Goal: Task Accomplishment & Management: Use online tool/utility

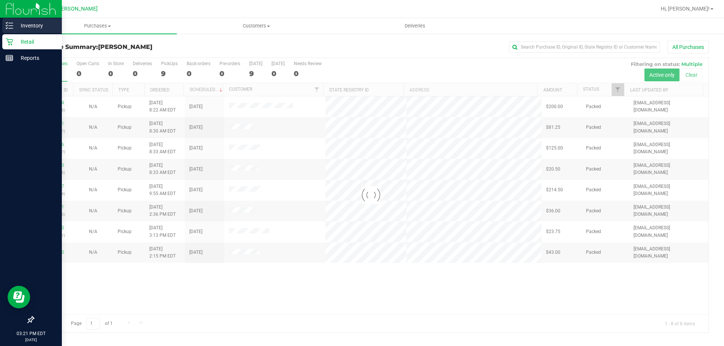
click at [13, 25] on icon at bounding box center [10, 26] width 8 height 8
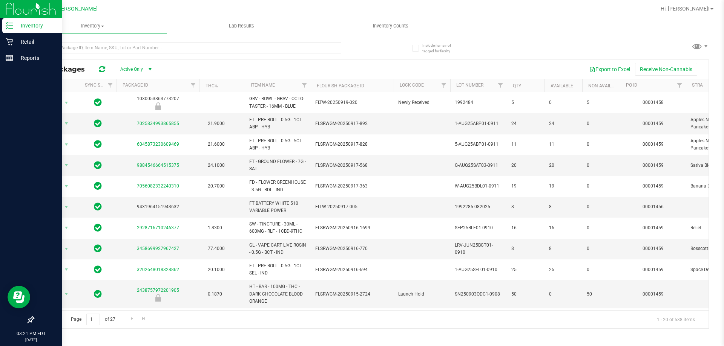
click at [183, 37] on div at bounding box center [202, 47] width 338 height 24
click at [184, 45] on input "text" at bounding box center [187, 47] width 308 height 11
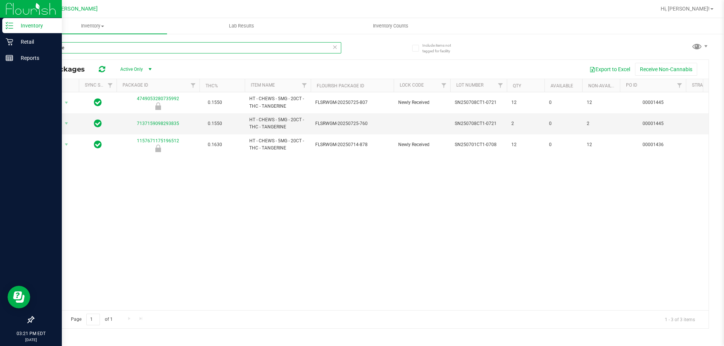
type input "tangerine"
click at [259, 188] on div "Action Action Global inventory Package audit log Print package label Print prod…" at bounding box center [371, 201] width 675 height 218
click at [290, 251] on div "Action Action Global inventory Package audit log Print package label Print prod…" at bounding box center [371, 201] width 675 height 218
click at [8, 39] on icon at bounding box center [9, 41] width 7 height 7
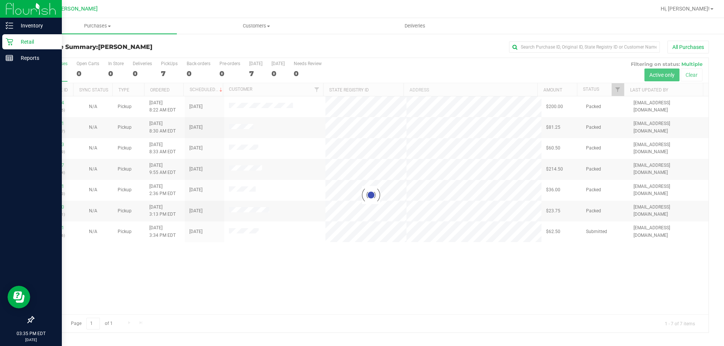
click at [419, 141] on div at bounding box center [371, 195] width 675 height 275
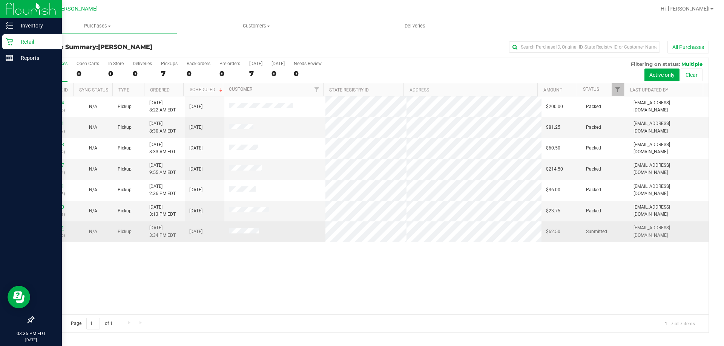
click at [55, 226] on link "11995051" at bounding box center [53, 227] width 21 height 5
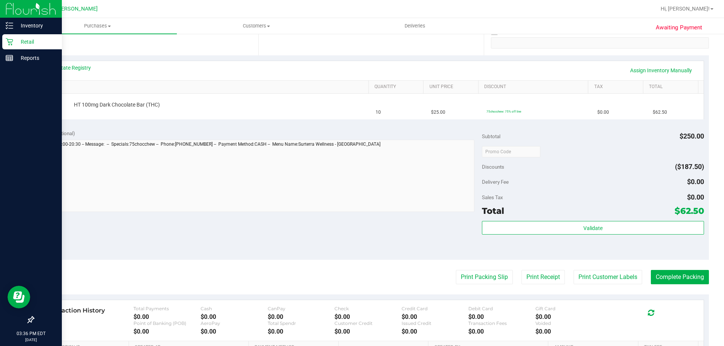
scroll to position [151, 0]
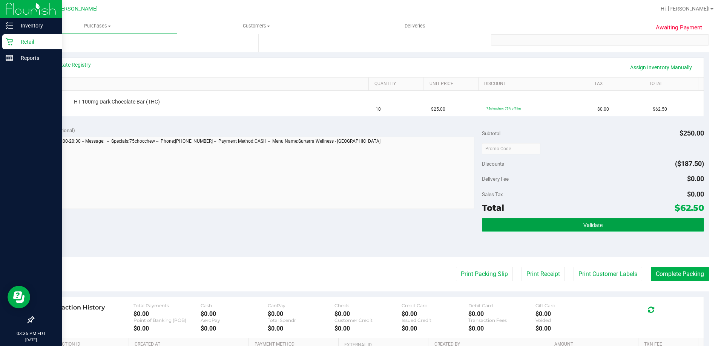
click at [604, 231] on button "Validate" at bounding box center [593, 225] width 222 height 14
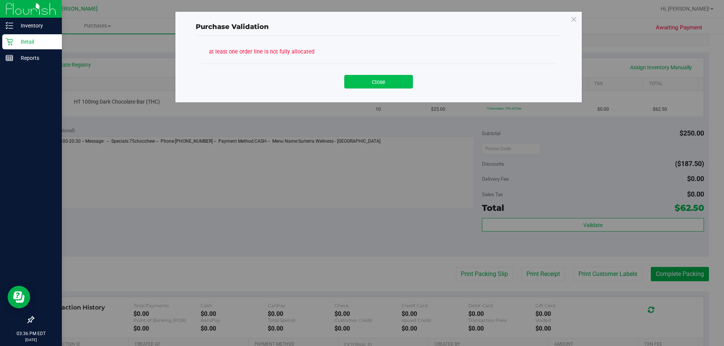
click at [366, 83] on button "Close" at bounding box center [378, 82] width 69 height 14
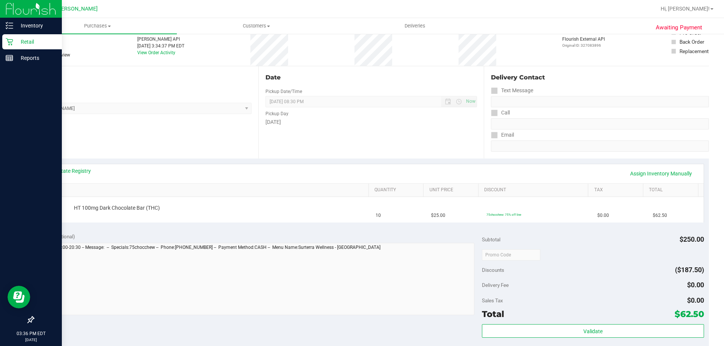
scroll to position [38, 0]
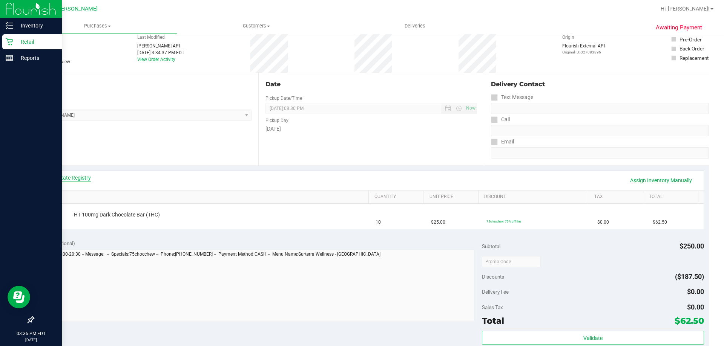
click at [78, 181] on link "View State Registry" at bounding box center [68, 178] width 45 height 8
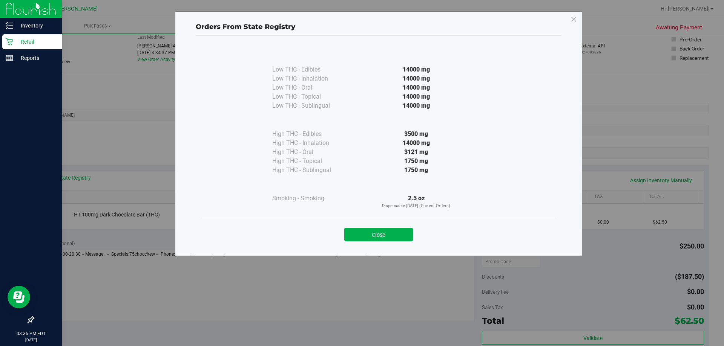
click at [371, 176] on div at bounding box center [416, 184] width 137 height 19
click at [370, 240] on button "Close" at bounding box center [378, 235] width 69 height 14
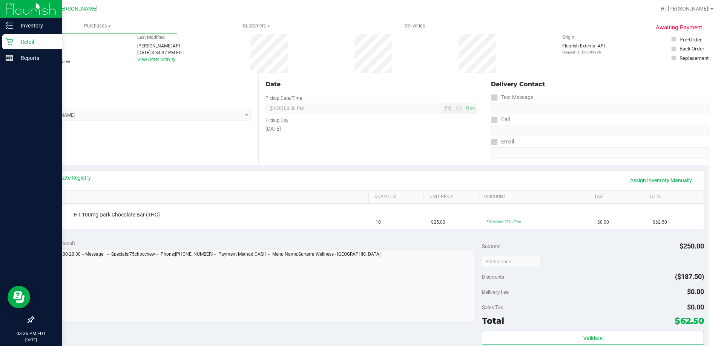
click at [188, 123] on div "Location Pickup Store [PERSON_NAME] Select Store [PERSON_NAME][GEOGRAPHIC_DATA]…" at bounding box center [145, 119] width 225 height 92
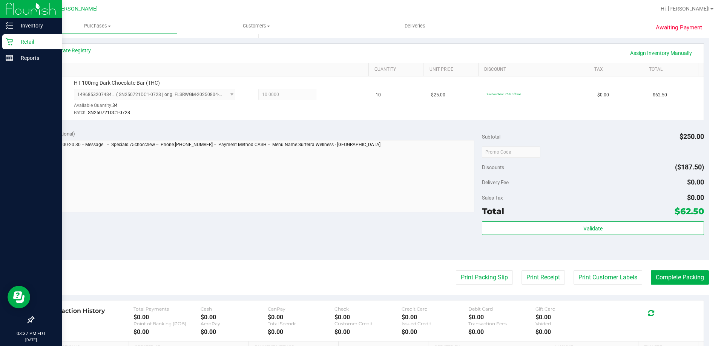
scroll to position [226, 0]
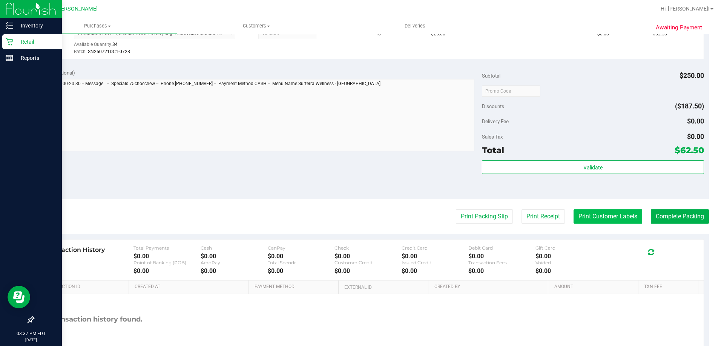
click at [580, 213] on button "Print Customer Labels" at bounding box center [607, 217] width 69 height 14
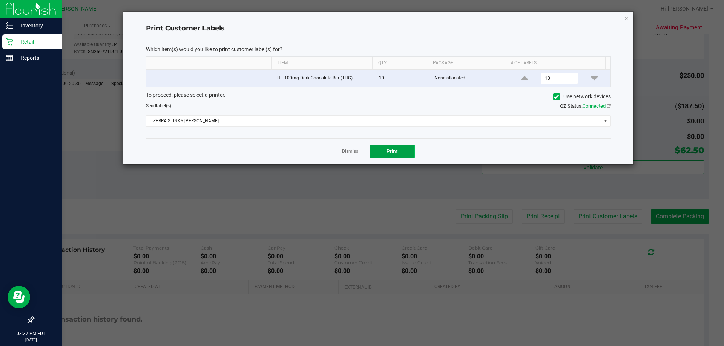
click at [383, 152] on button "Print" at bounding box center [391, 152] width 45 height 14
click at [348, 153] on link "Dismiss" at bounding box center [350, 152] width 16 height 6
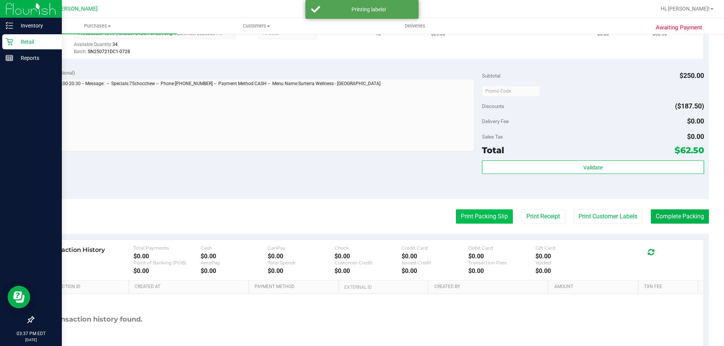
click at [456, 212] on button "Print Packing Slip" at bounding box center [484, 217] width 57 height 14
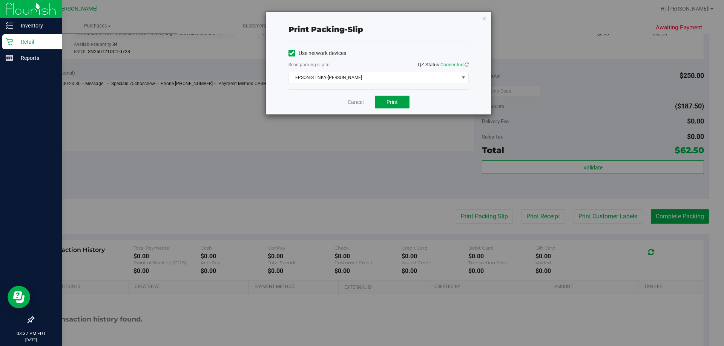
click at [396, 103] on span "Print" at bounding box center [391, 102] width 11 height 6
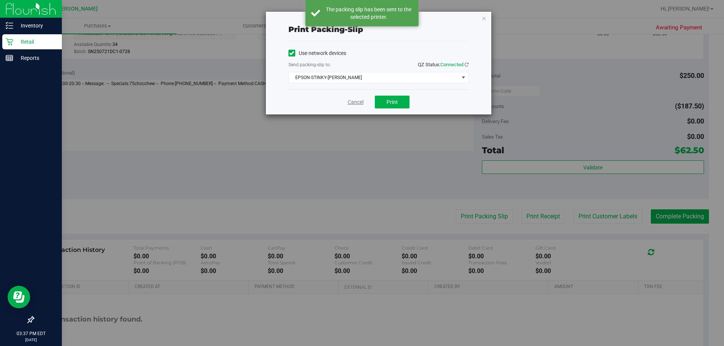
click at [352, 103] on link "Cancel" at bounding box center [356, 102] width 16 height 8
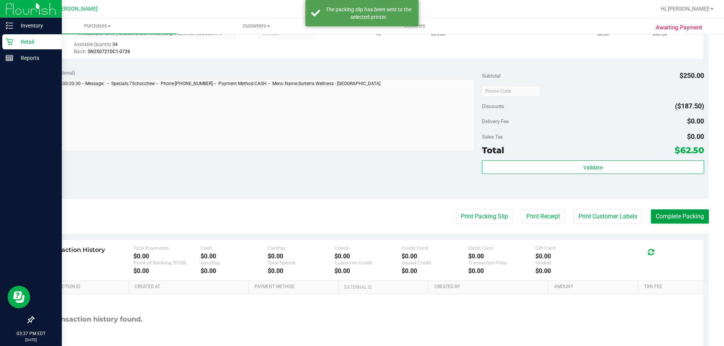
drag, startPoint x: 684, startPoint y: 222, endPoint x: 652, endPoint y: 219, distance: 32.2
click at [684, 222] on button "Complete Packing" at bounding box center [680, 217] width 58 height 14
